Goal: Information Seeking & Learning: Learn about a topic

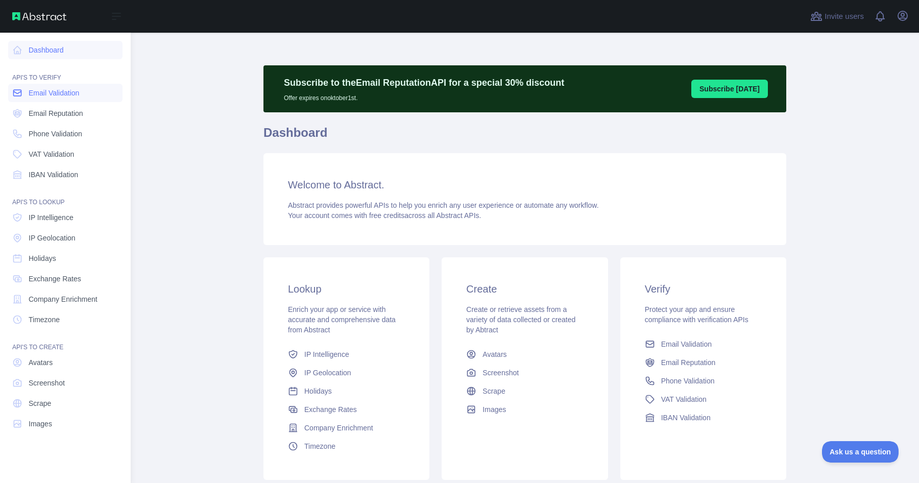
click at [40, 91] on span "Email Validation" at bounding box center [54, 93] width 51 height 10
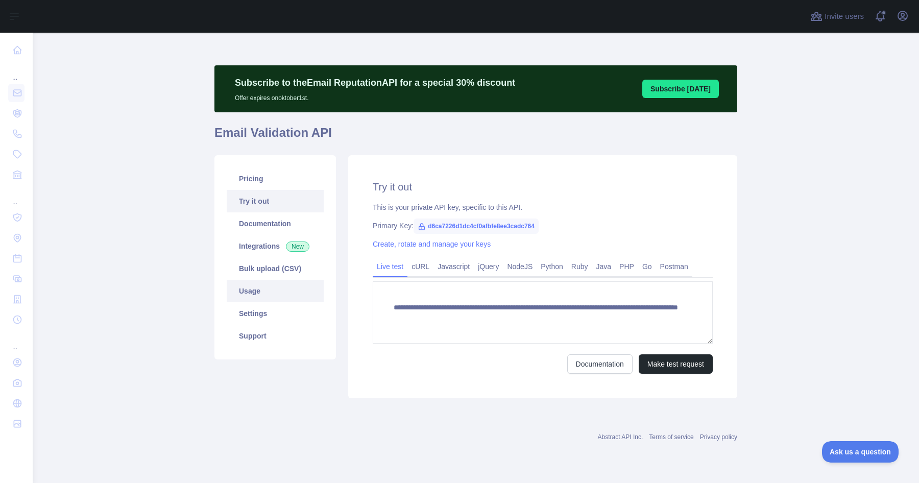
click at [248, 294] on link "Usage" at bounding box center [275, 291] width 97 height 22
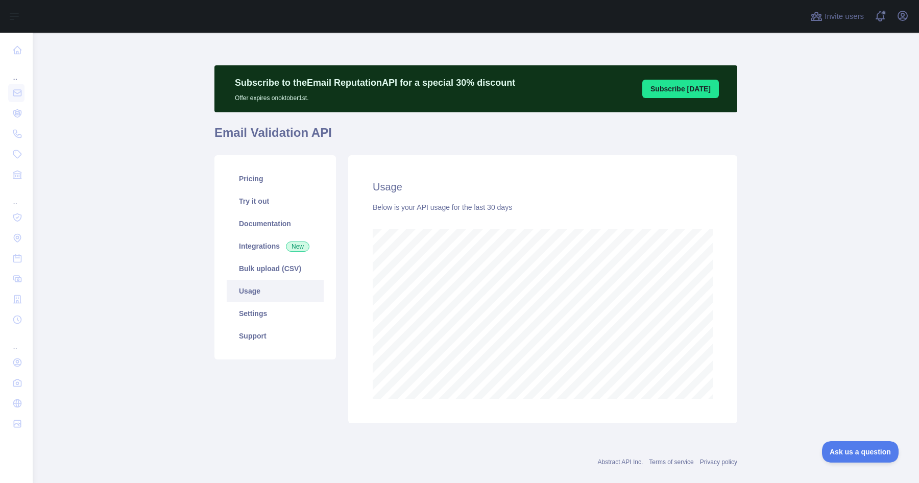
scroll to position [450, 886]
click at [781, 320] on main "Subscribe to the Email Reputation API for a special 30 % discount Offer expires…" at bounding box center [476, 258] width 886 height 450
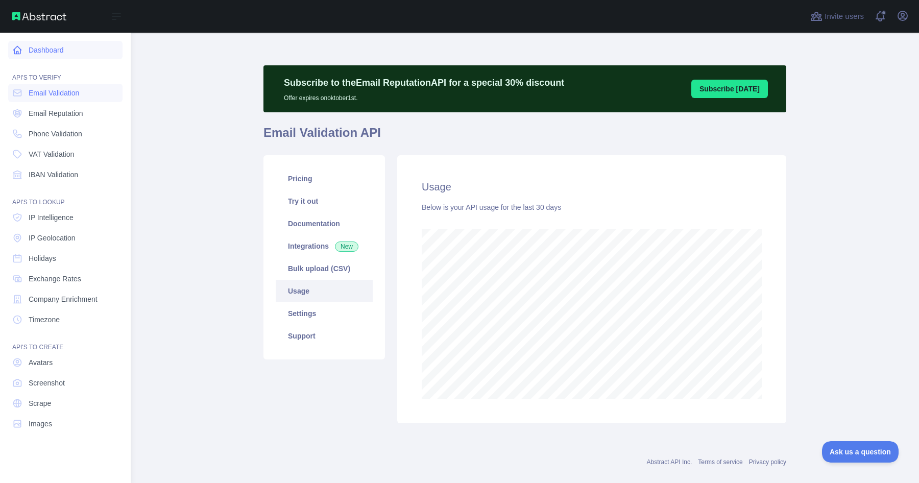
scroll to position [450, 788]
click at [17, 47] on icon at bounding box center [17, 50] width 10 height 10
